Goal: Task Accomplishment & Management: Use online tool/utility

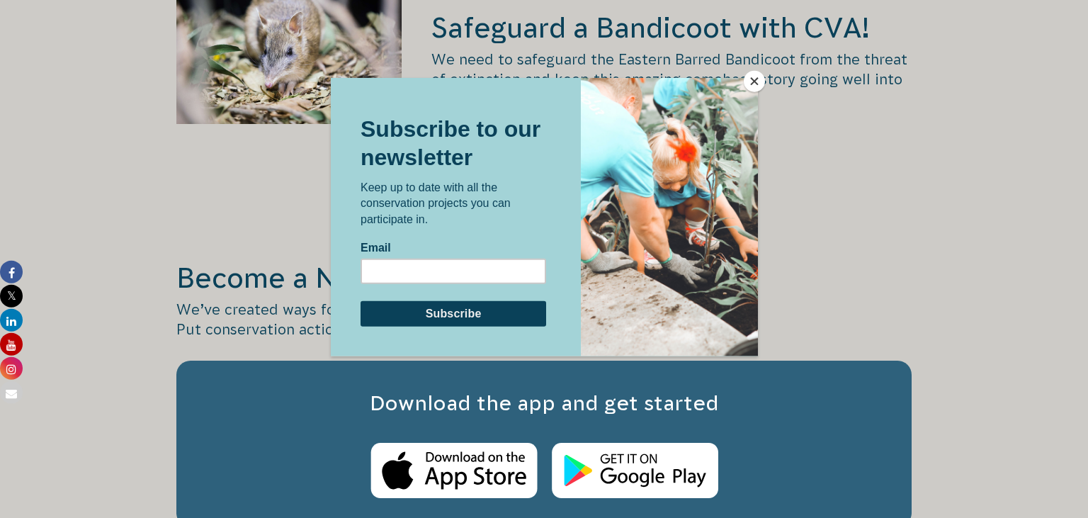
click at [751, 78] on button "Close" at bounding box center [754, 81] width 21 height 21
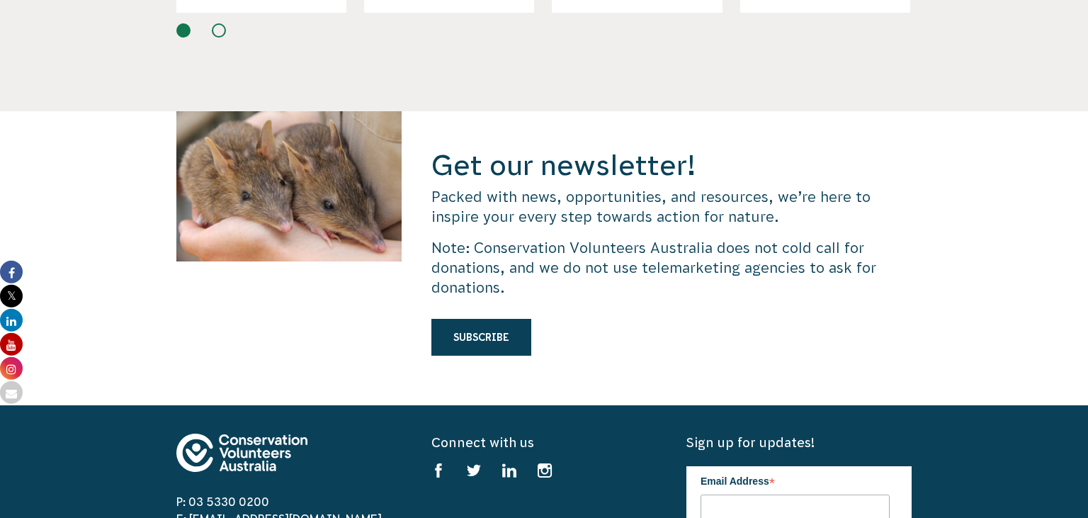
scroll to position [4041, 0]
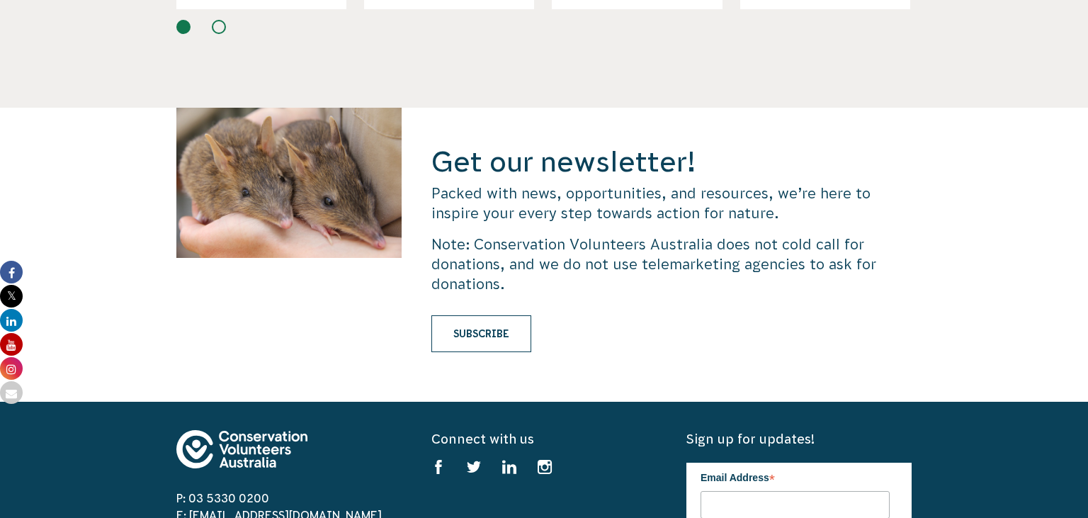
click at [494, 315] on link "Subscribe" at bounding box center [481, 333] width 100 height 37
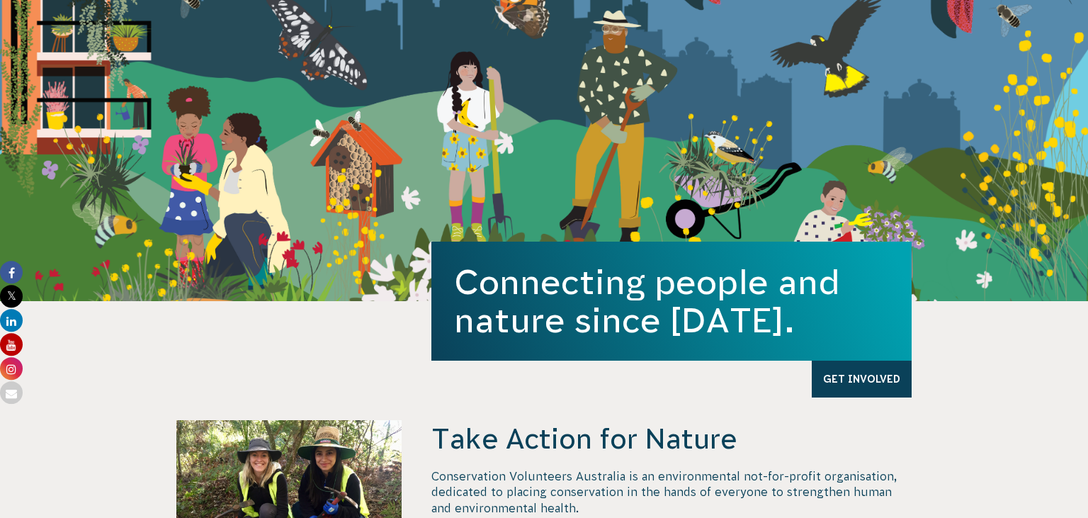
scroll to position [0, 0]
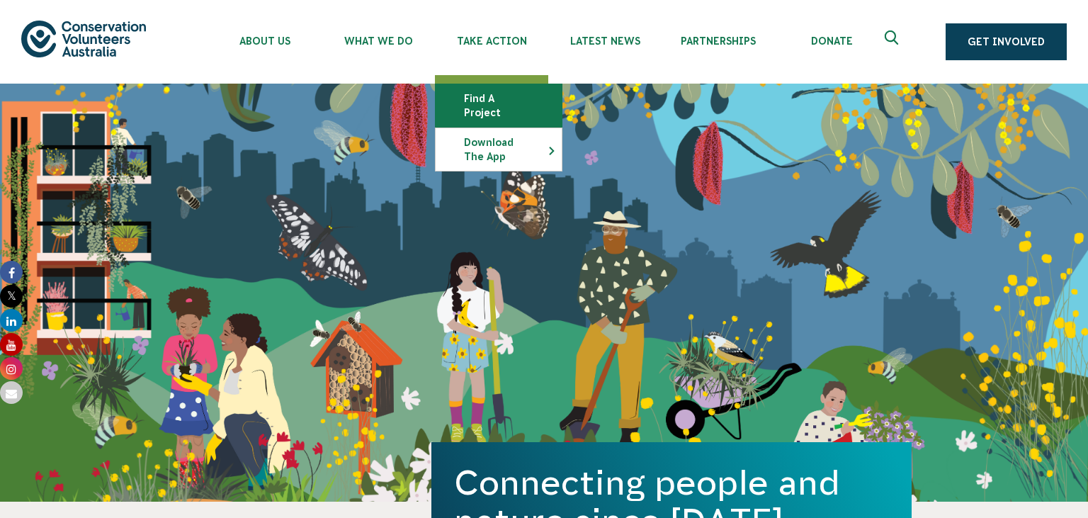
click at [505, 98] on link "Find a project" at bounding box center [499, 105] width 126 height 43
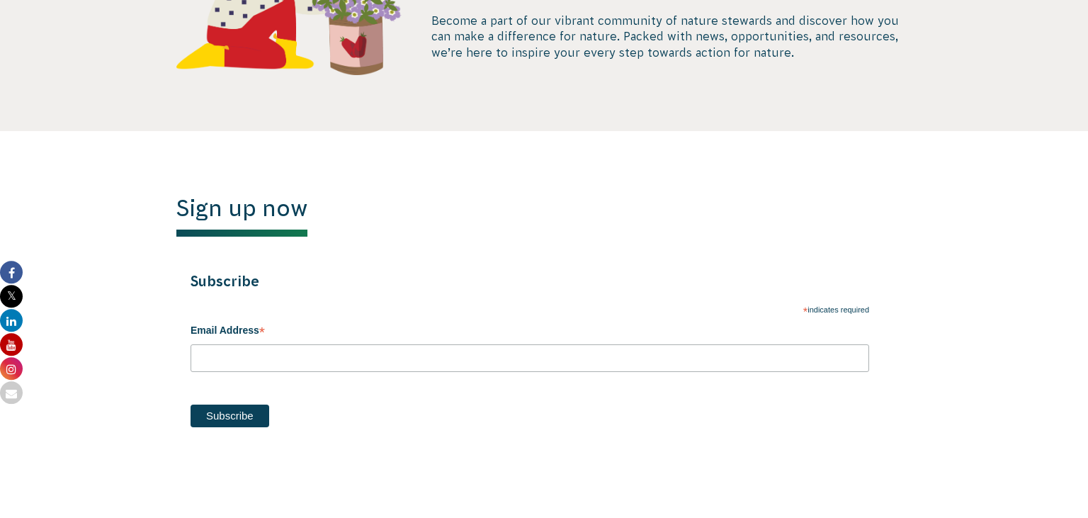
scroll to position [589, 0]
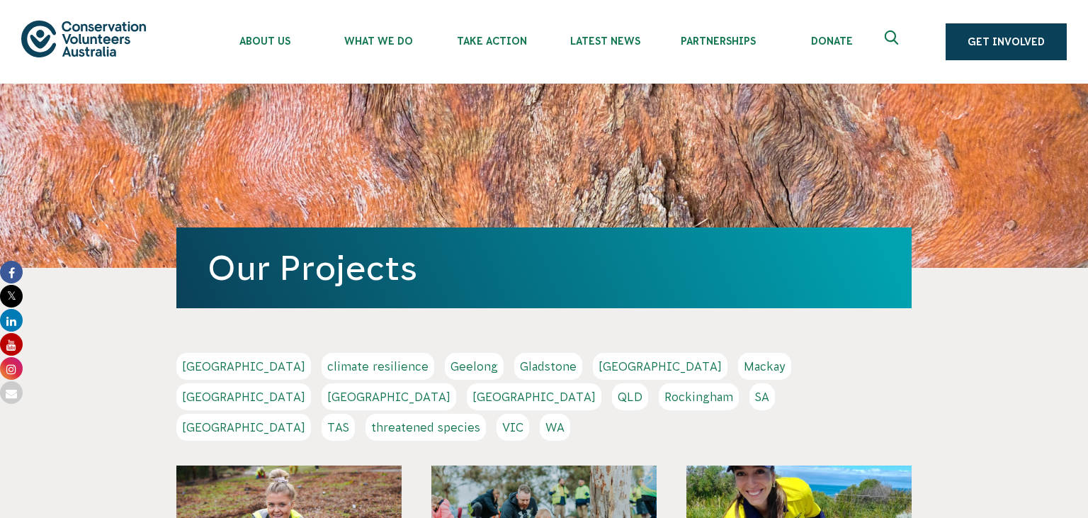
click at [445, 363] on link "Geelong" at bounding box center [474, 366] width 59 height 27
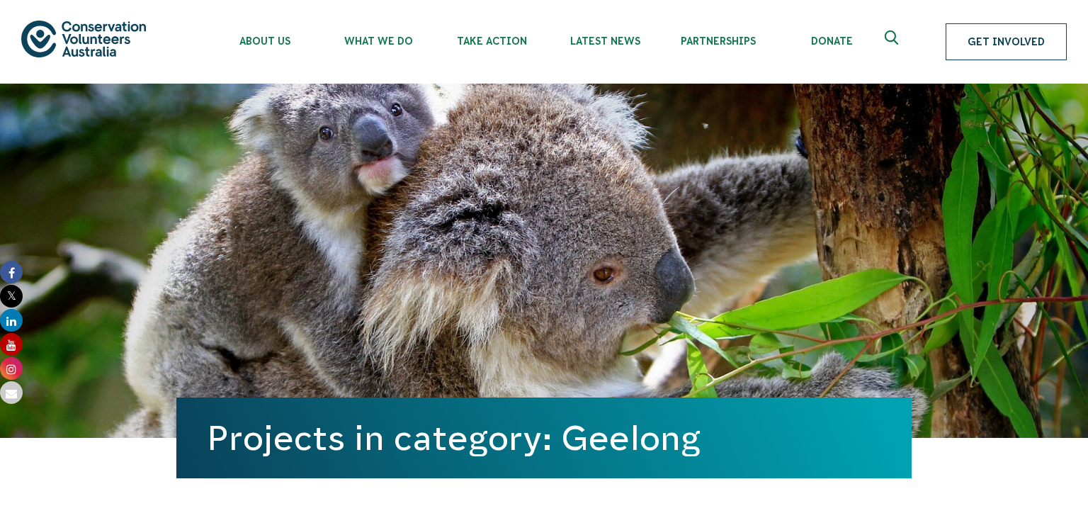
click at [988, 27] on link "Get Involved" at bounding box center [1006, 41] width 121 height 37
